Goal: Task Accomplishment & Management: Use online tool/utility

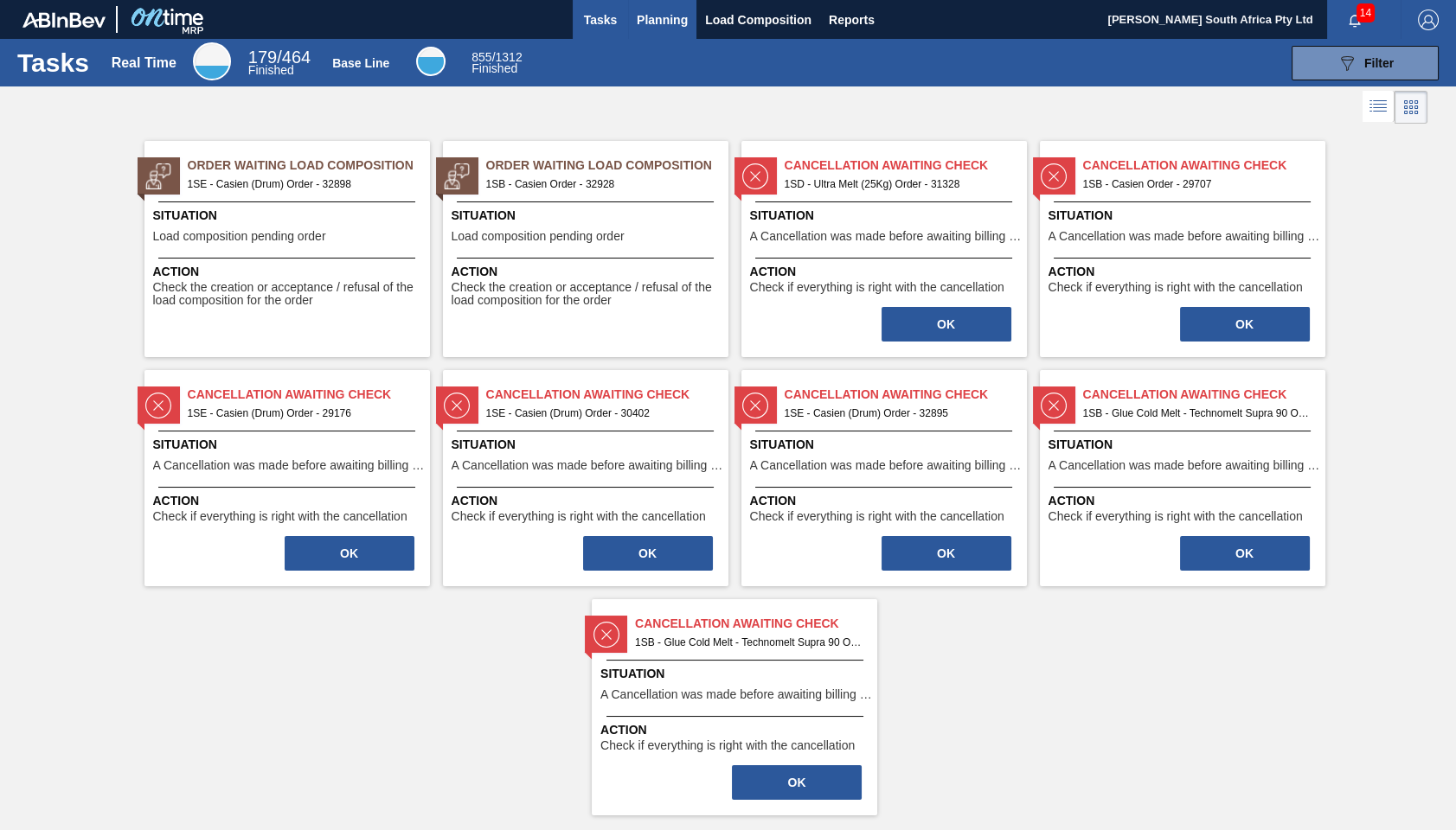
click at [660, 21] on span "Planning" at bounding box center [662, 20] width 51 height 21
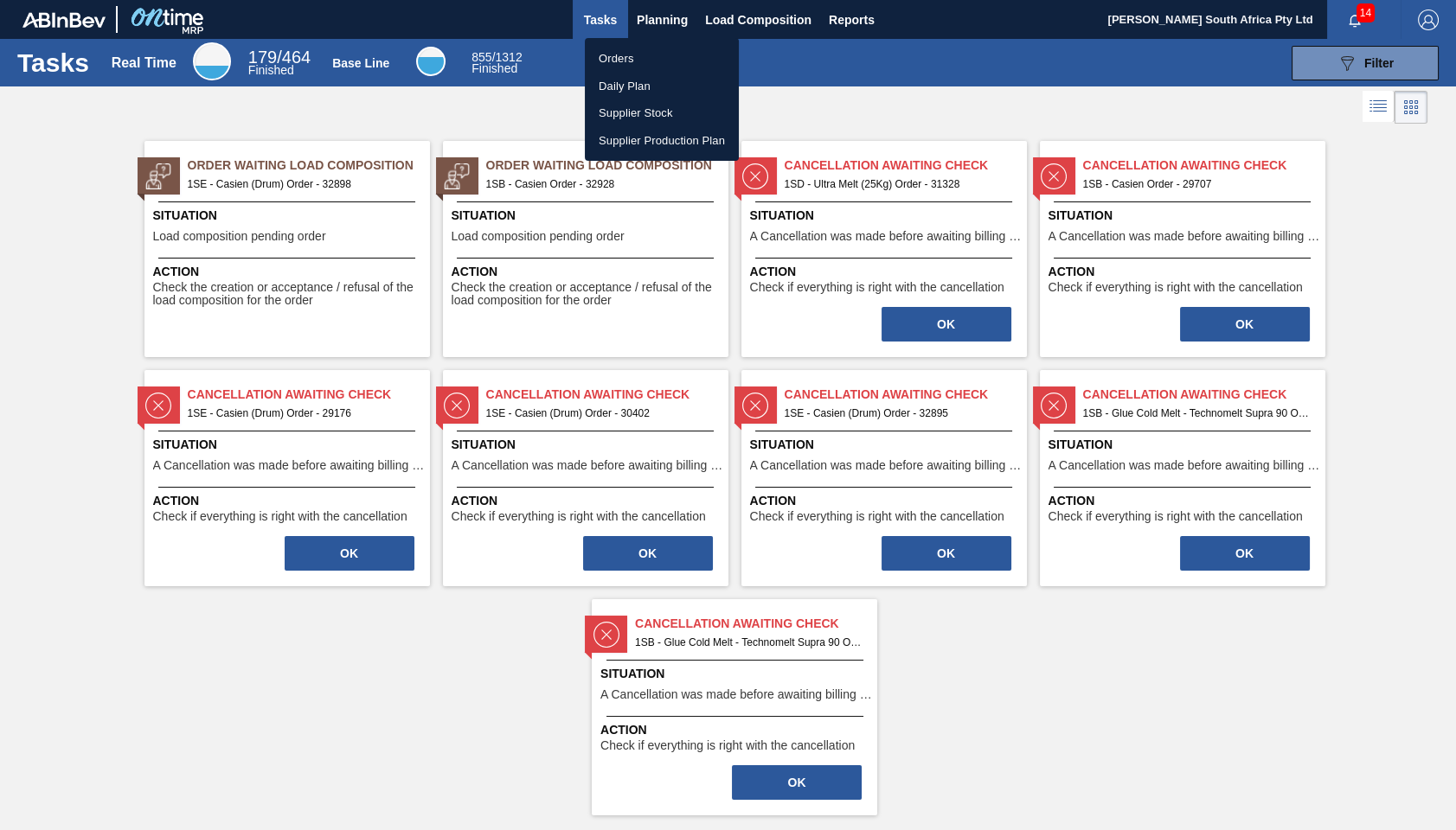
click at [731, 18] on div at bounding box center [728, 415] width 1456 height 830
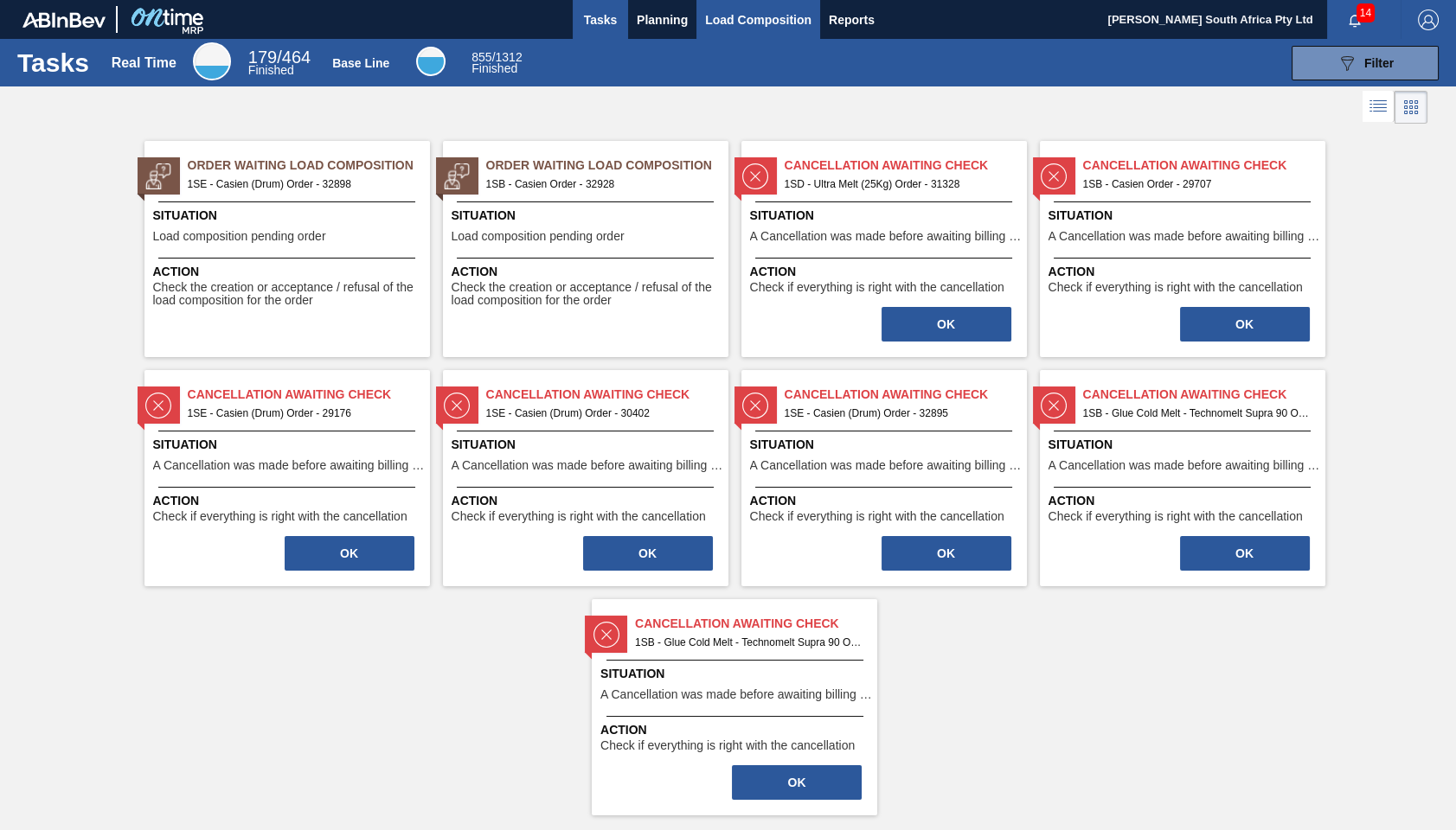
click at [731, 18] on span "Load Composition" at bounding box center [758, 20] width 107 height 21
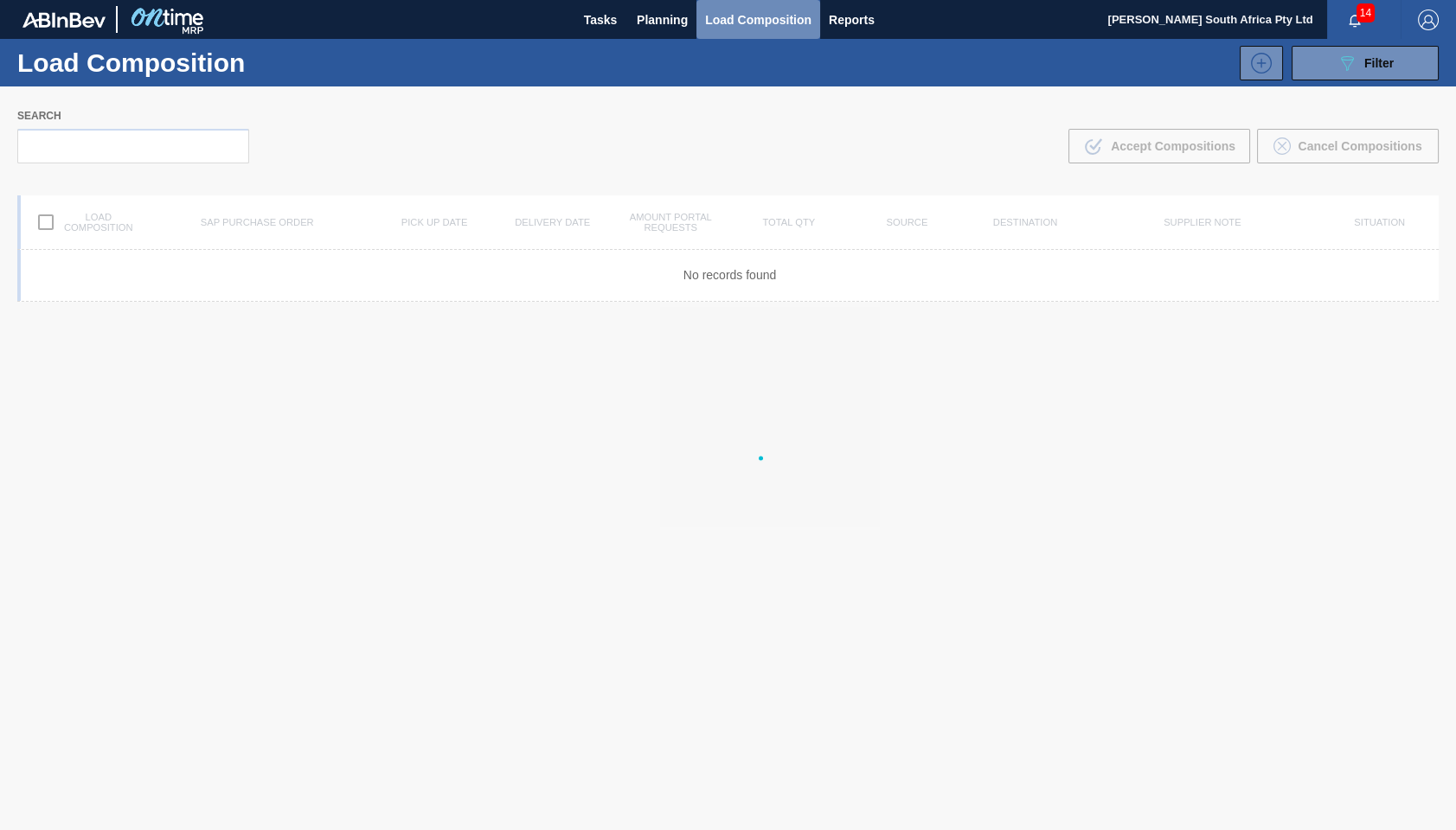
click at [731, 18] on span "Load Composition" at bounding box center [758, 20] width 107 height 21
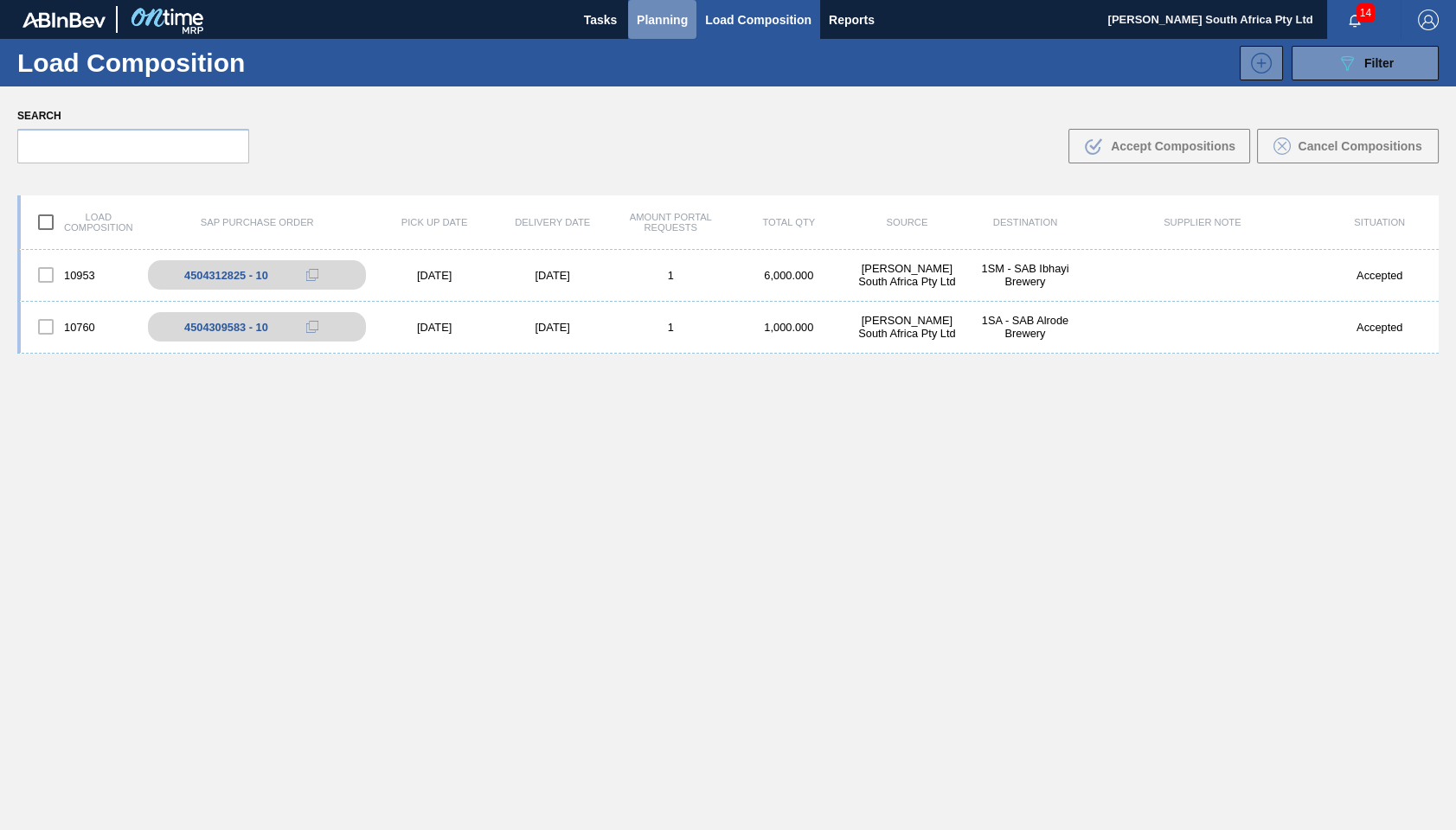
click at [670, 21] on span "Planning" at bounding box center [662, 20] width 51 height 21
click at [670, 22] on span "Planning" at bounding box center [662, 20] width 51 height 21
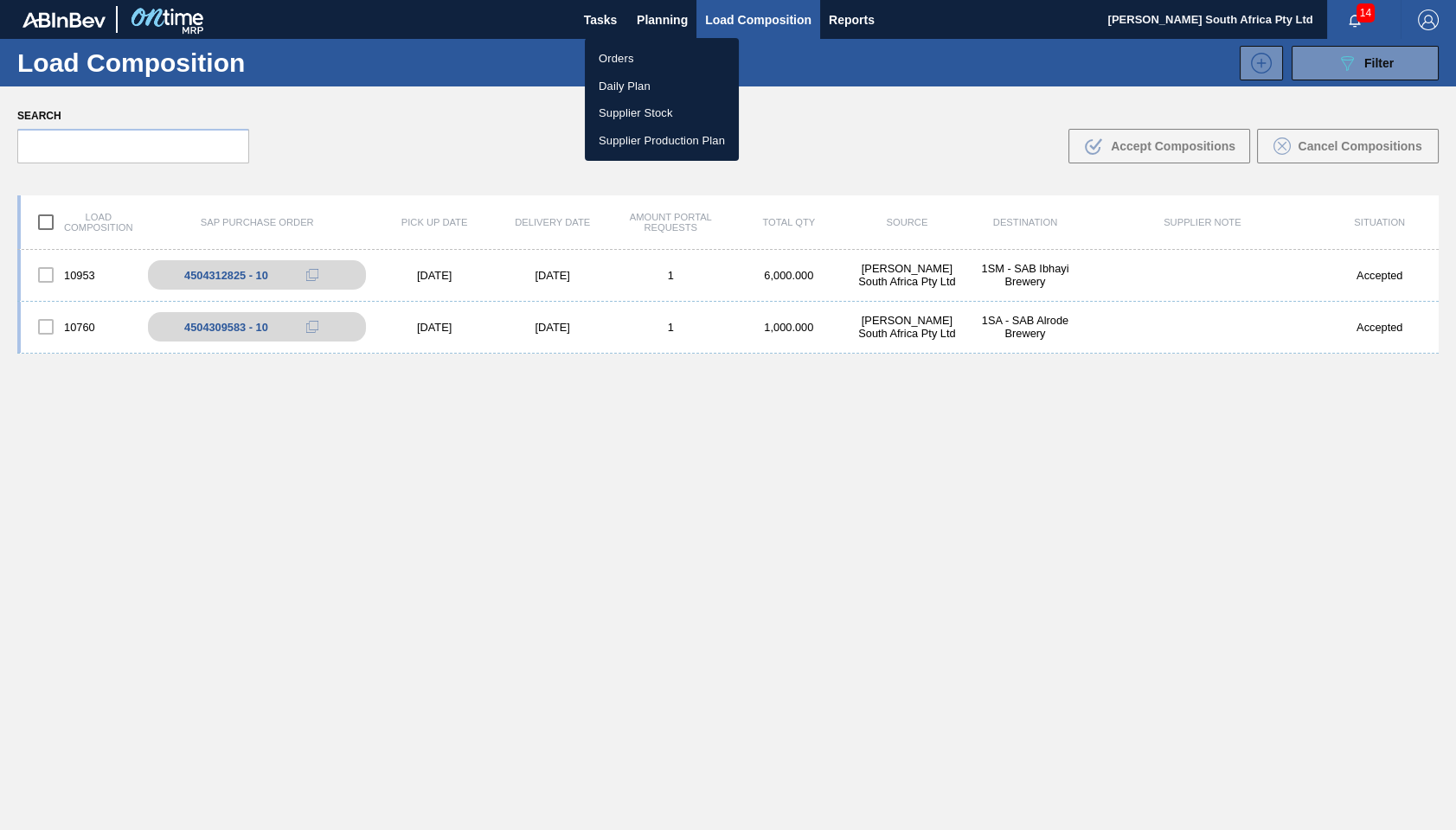
click at [630, 53] on li "Orders" at bounding box center [661, 59] width 154 height 28
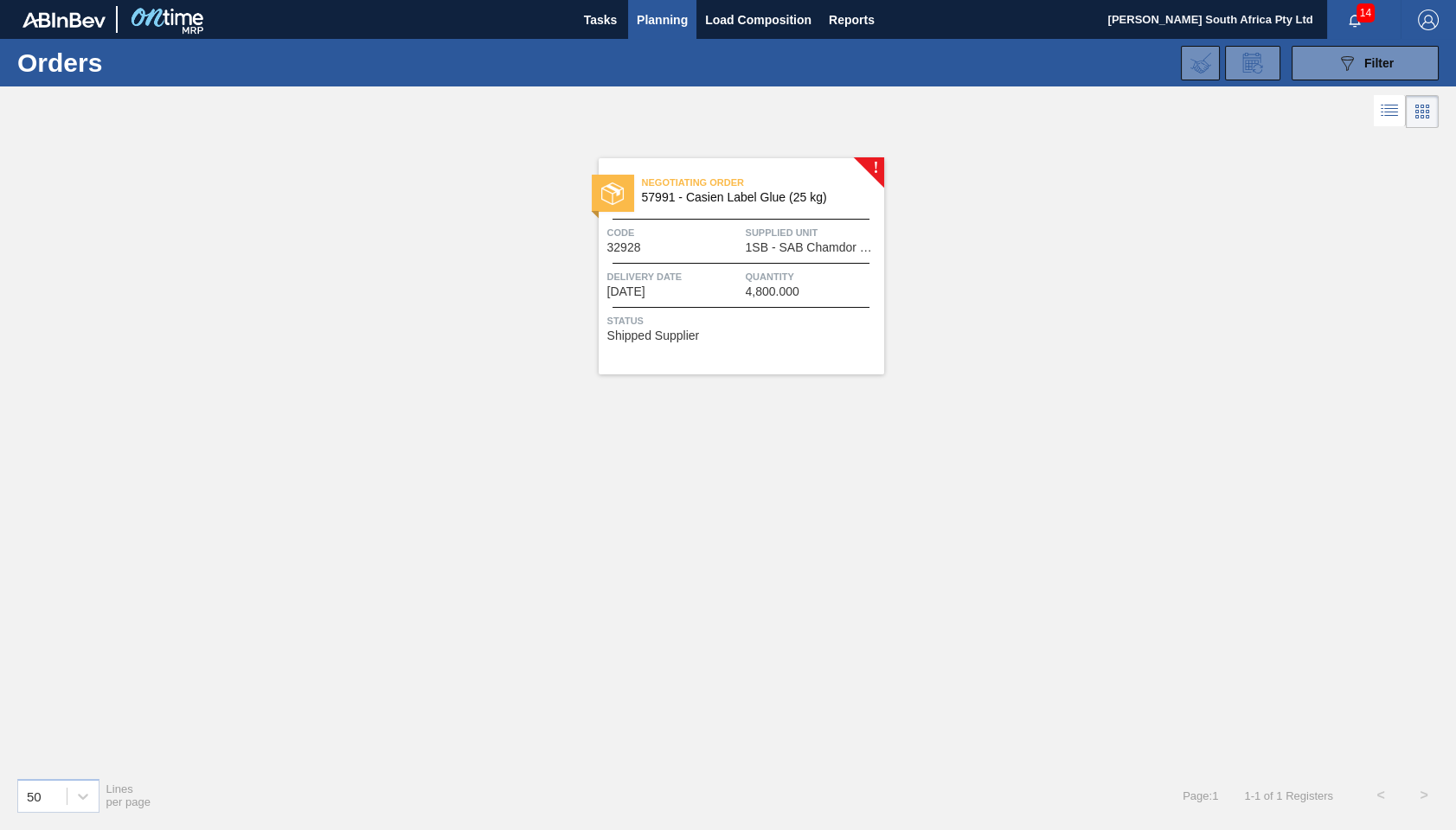
click at [744, 193] on span "57991 - Casien Label Glue (25 kg)" at bounding box center [756, 197] width 228 height 13
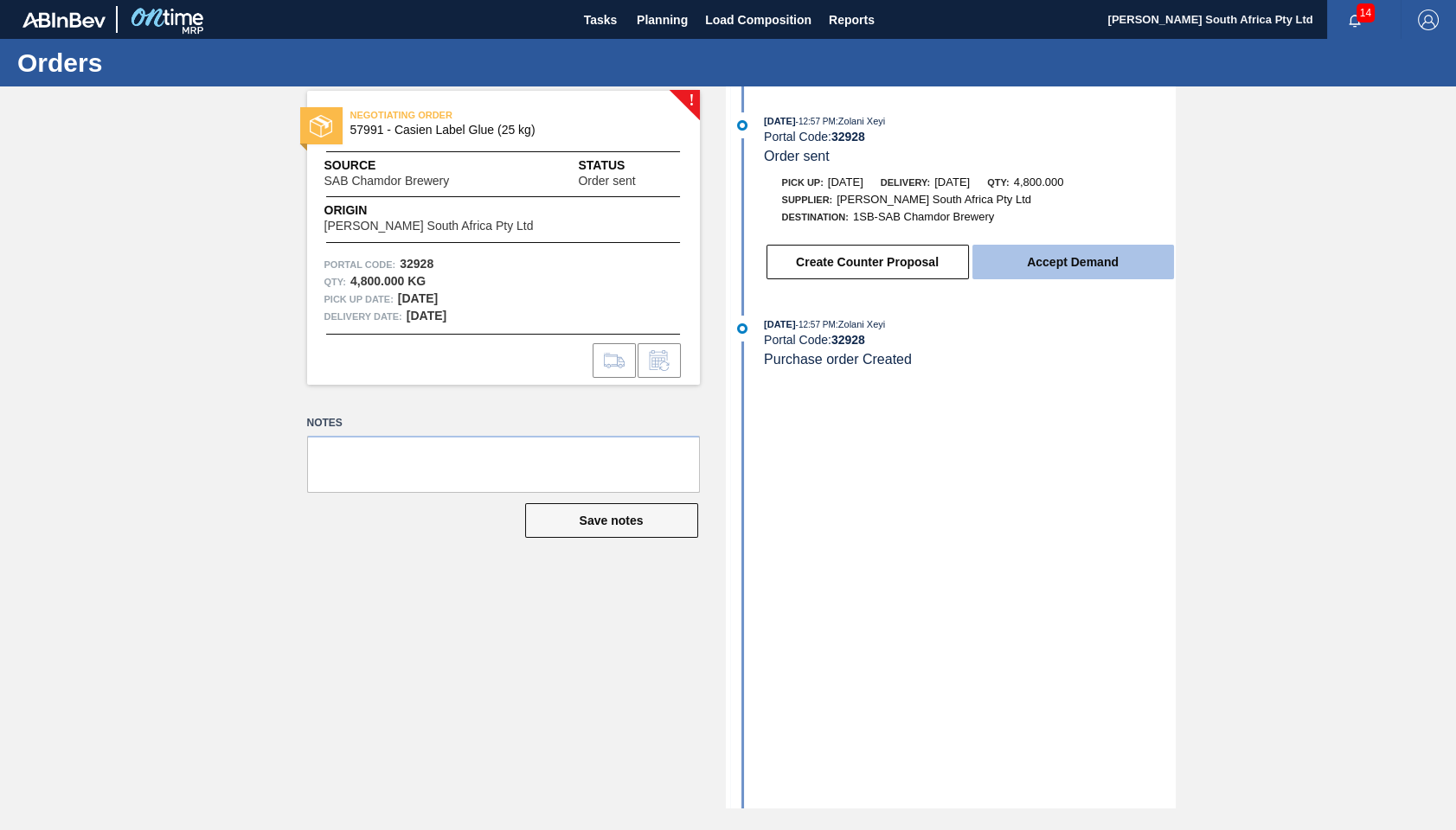
click at [1064, 262] on button "Accept Demand" at bounding box center [1074, 262] width 202 height 35
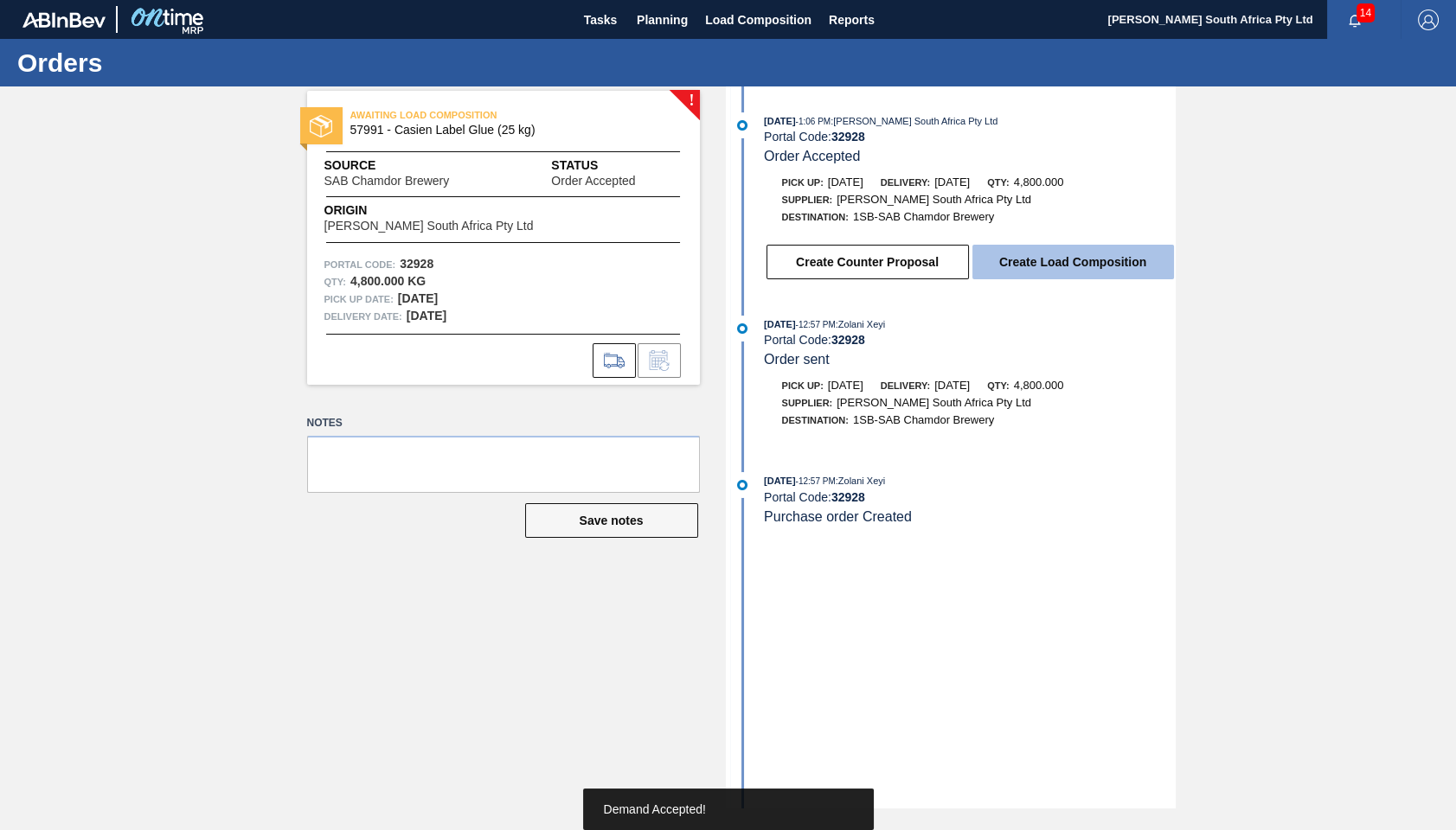
click at [1066, 261] on button "Create Load Composition" at bounding box center [1074, 262] width 202 height 35
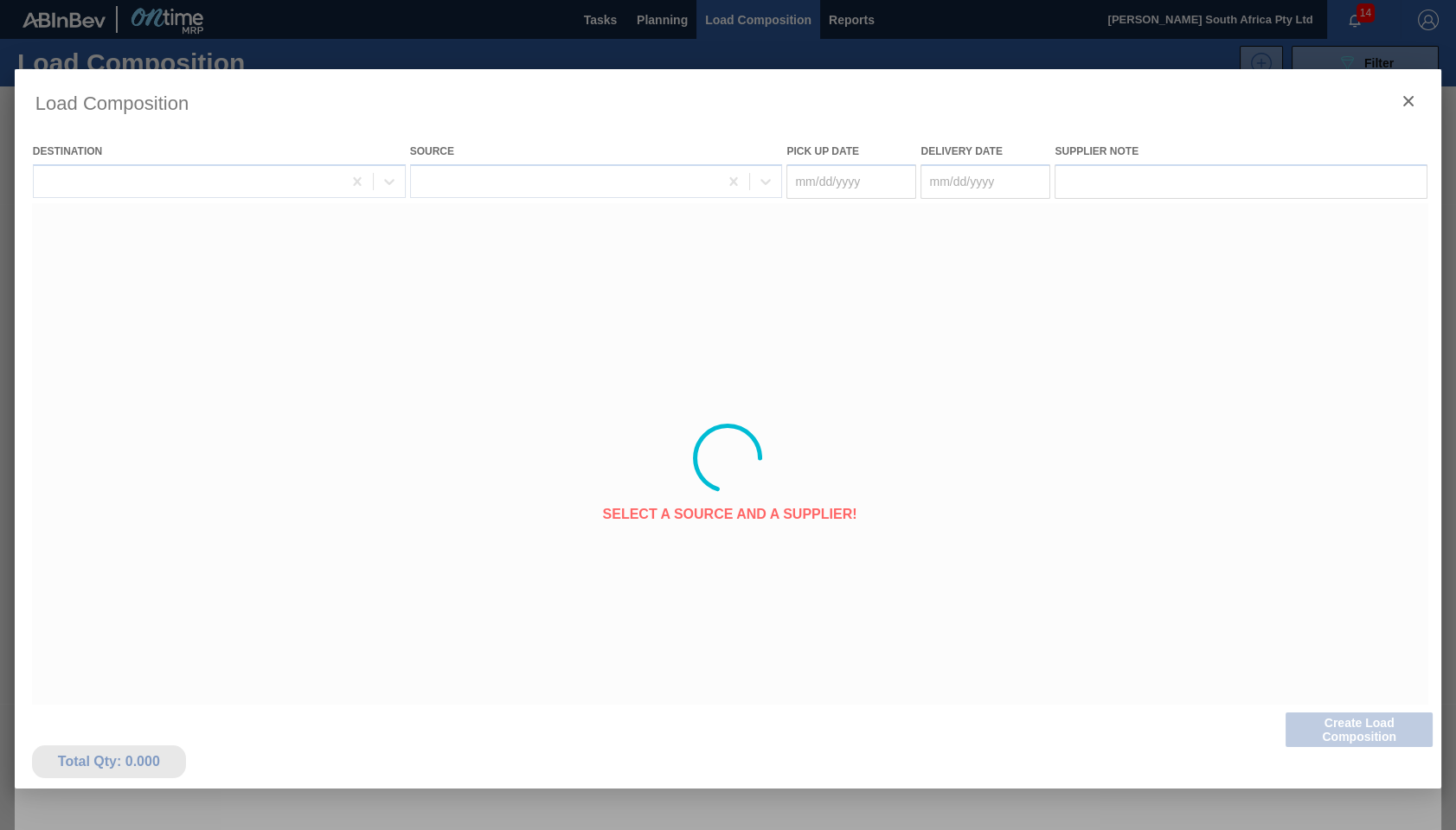
type Date "[DATE]"
